Goal: Transaction & Acquisition: Purchase product/service

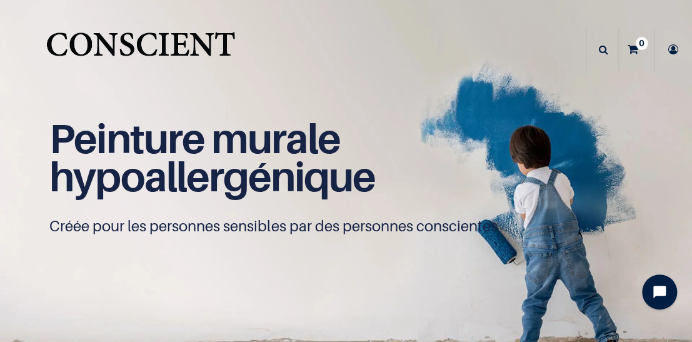
scroll to position [4812, 0]
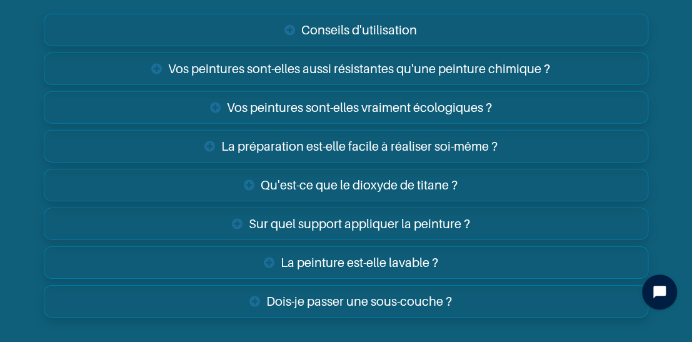
click at [268, 257] on link "La peinture est-elle lavable ?" at bounding box center [346, 262] width 604 height 32
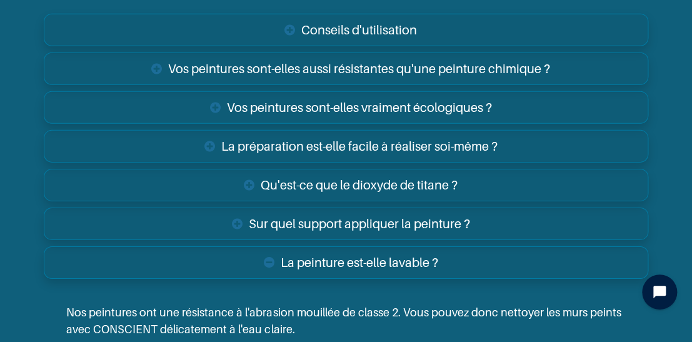
click at [206, 142] on link "La préparation est-elle facile à réaliser soi-même ?" at bounding box center [346, 146] width 604 height 32
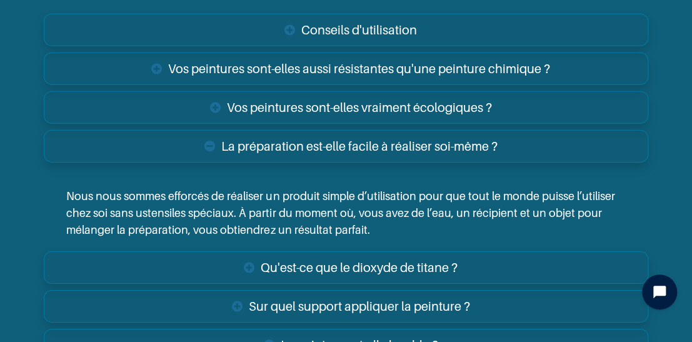
click at [209, 108] on link "Vos peintures sont-elles vraiment écologiques ?" at bounding box center [346, 107] width 604 height 32
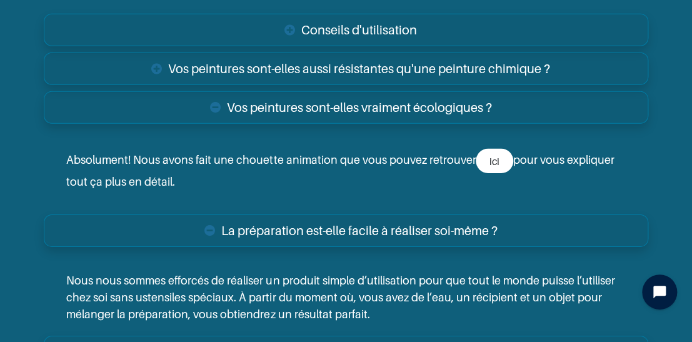
scroll to position [5170, 0]
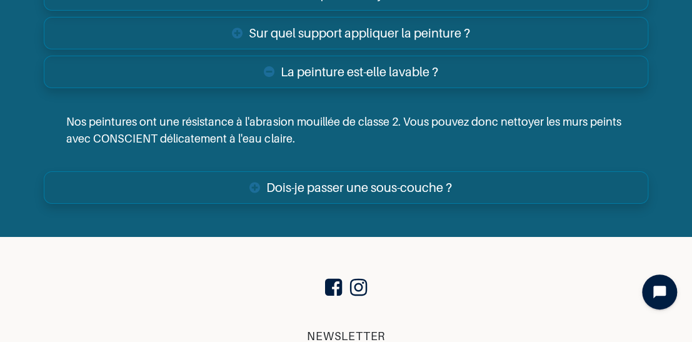
click at [248, 185] on link "Dois-je passer une sous-couche ?" at bounding box center [346, 187] width 604 height 32
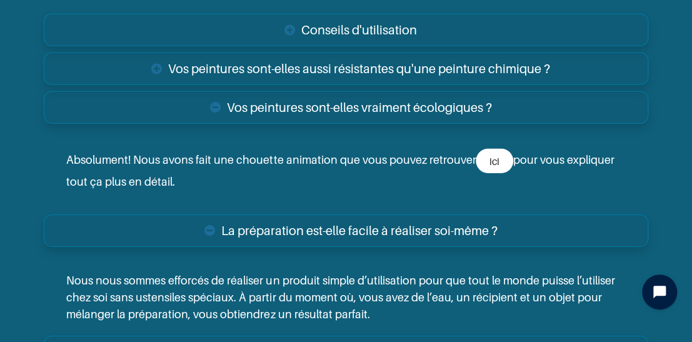
scroll to position [4812, 0]
click at [156, 66] on link "Vos peintures sont-elles aussi résistantes qu'une peinture chimique ?" at bounding box center [346, 68] width 604 height 32
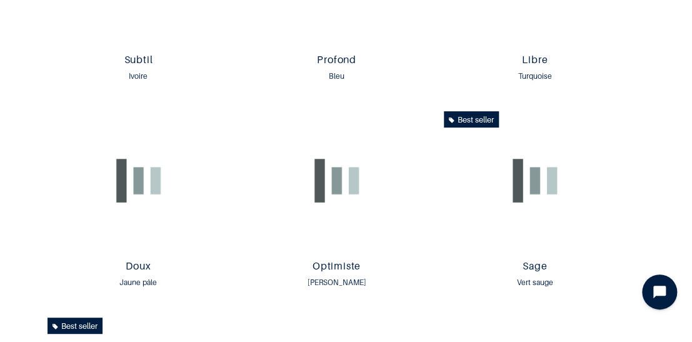
scroll to position [929, 0]
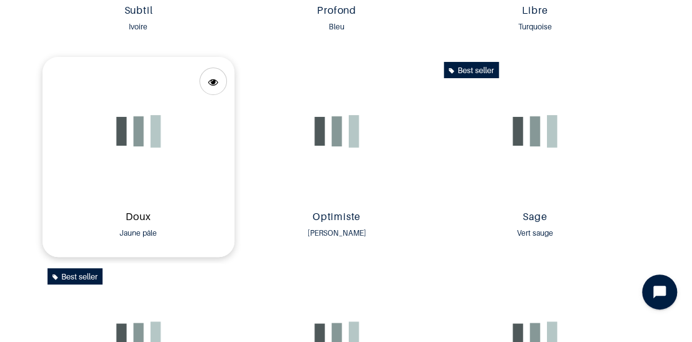
click at [140, 219] on link "Doux" at bounding box center [138, 218] width 182 height 14
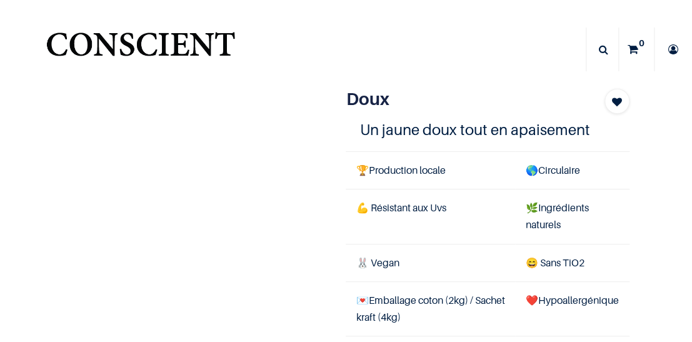
scroll to position [214, 0]
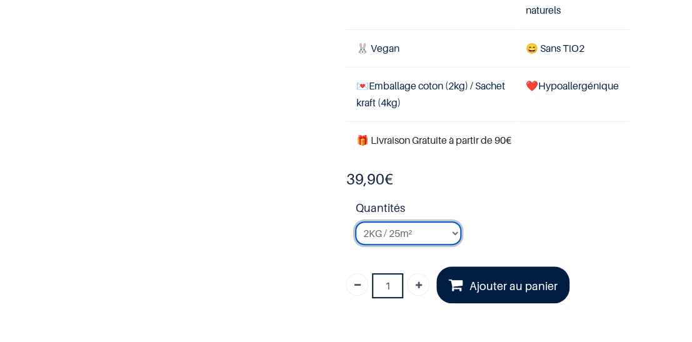
click at [355, 221] on select "2KG / 25m² 4KG / 50m² 8KG / 100m² Testeur" at bounding box center [408, 233] width 106 height 24
click option "8KG / 100m²" at bounding box center [0, 0] width 0 height 0
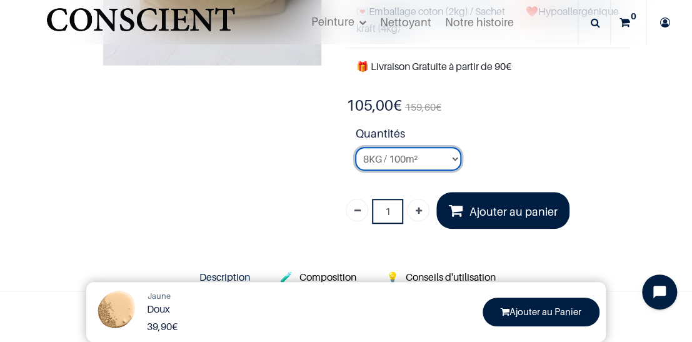
click at [355, 147] on select "2KG / 25m² 4KG / 50m² 8KG / 100m² Testeur" at bounding box center [408, 159] width 106 height 24
select select "47"
click option "4KG / 50m²" at bounding box center [0, 0] width 0 height 0
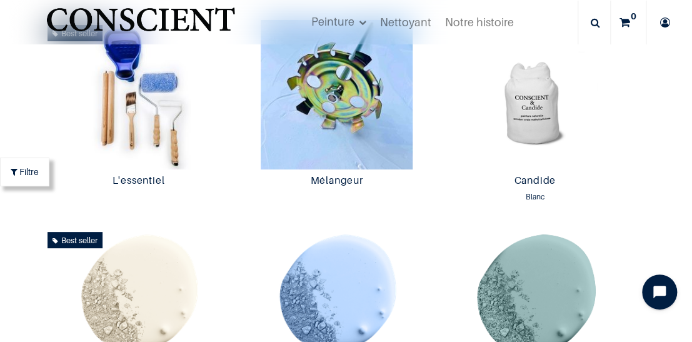
scroll to position [644, 0]
